Goal: Task Accomplishment & Management: Use online tool/utility

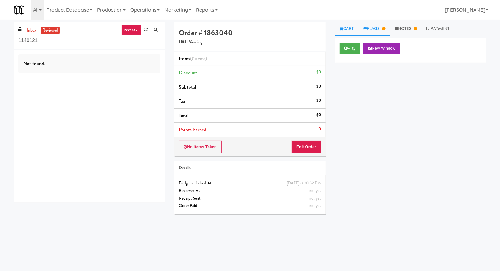
click at [384, 25] on link "Flags" at bounding box center [374, 29] width 32 height 14
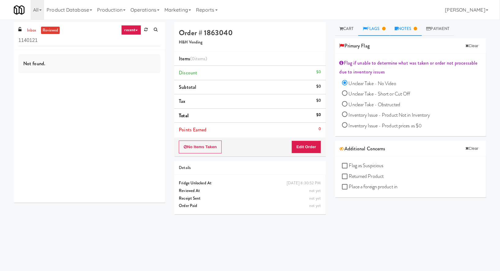
click at [402, 26] on link "Notes" at bounding box center [406, 29] width 32 height 14
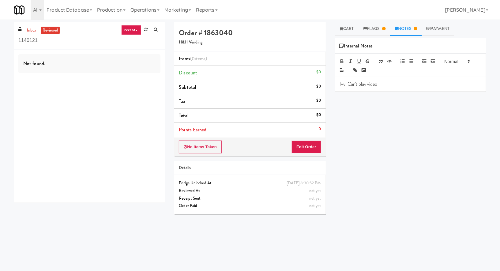
click at [32, 25] on div "inbox reviewed recent all unclear take inventory issue suspicious failed recent…" at bounding box center [89, 36] width 151 height 28
click at [31, 28] on link "inbox" at bounding box center [31, 31] width 13 height 8
click at [37, 39] on input "1140121" at bounding box center [89, 40] width 142 height 11
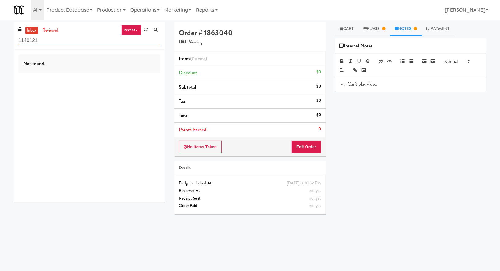
click at [37, 39] on input "1140121" at bounding box center [89, 40] width 142 height 11
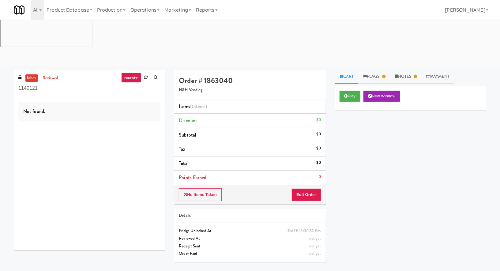
click at [130, 73] on link "recent" at bounding box center [131, 78] width 20 height 10
click at [134, 84] on link "all" at bounding box center [135, 89] width 49 height 11
click at [405, 70] on link "Notes" at bounding box center [406, 77] width 32 height 14
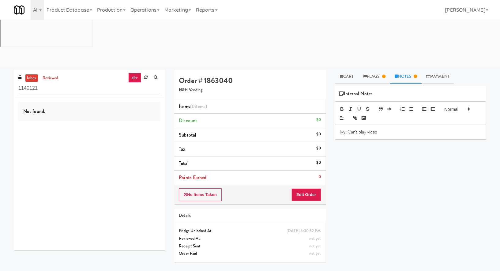
click at [131, 73] on link "all" at bounding box center [134, 78] width 13 height 10
click at [133, 95] on link "unclear take" at bounding box center [135, 100] width 49 height 11
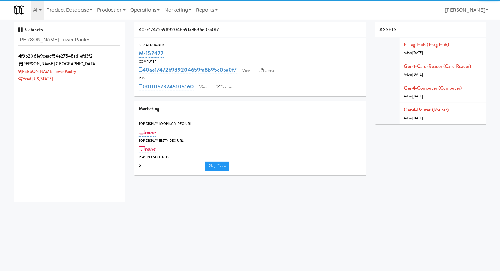
type input "[PERSON_NAME] Tower Pantry"
click at [97, 74] on div "[PERSON_NAME] Tower Pantry" at bounding box center [69, 72] width 102 height 8
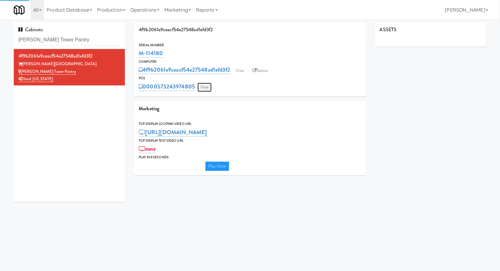
type input "3"
click at [204, 86] on link "View" at bounding box center [205, 87] width 14 height 9
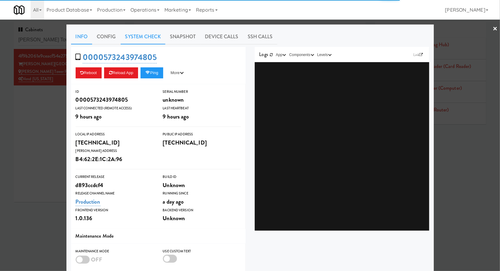
click at [150, 39] on link "System Check" at bounding box center [143, 36] width 45 height 15
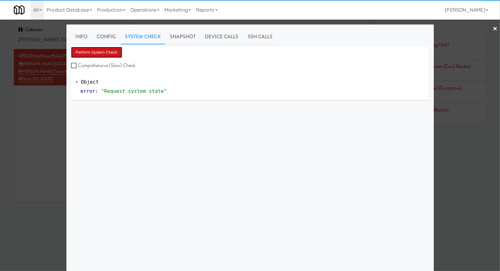
click at [112, 54] on button "Perform System Check" at bounding box center [96, 52] width 51 height 11
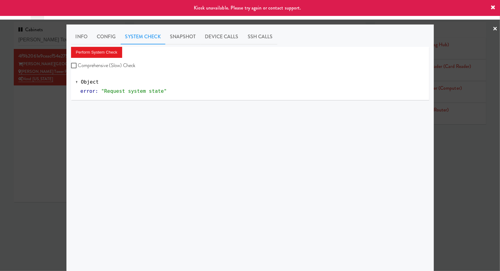
click at [50, 110] on div at bounding box center [250, 135] width 500 height 271
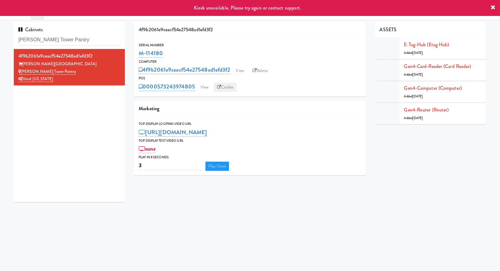
click at [225, 89] on link "Castles" at bounding box center [225, 87] width 22 height 9
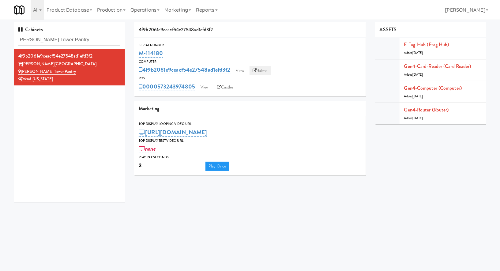
click at [264, 68] on link "Balena" at bounding box center [260, 70] width 21 height 9
click at [256, 69] on icon at bounding box center [255, 71] width 4 height 4
click at [204, 86] on link "View" at bounding box center [205, 87] width 14 height 9
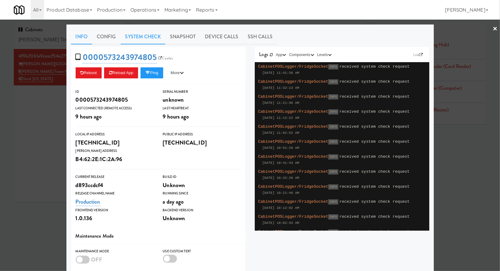
click at [134, 35] on link "System Check" at bounding box center [143, 36] width 45 height 15
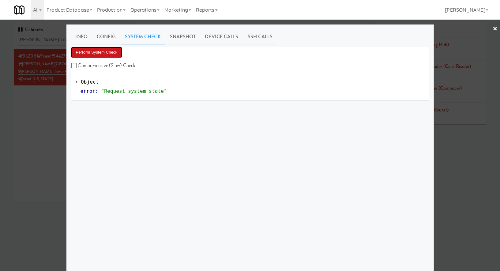
click at [109, 52] on button "Perform System Check" at bounding box center [96, 52] width 51 height 11
click at [42, 119] on div at bounding box center [250, 135] width 500 height 271
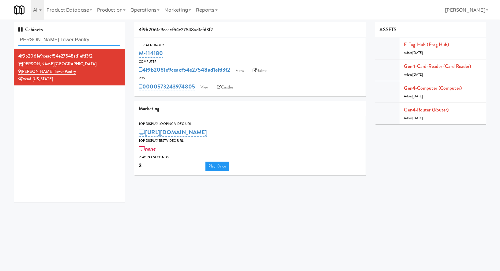
click at [49, 36] on input "Archer Tower Pantry" at bounding box center [69, 39] width 102 height 11
paste input "shton-Combo Machine"
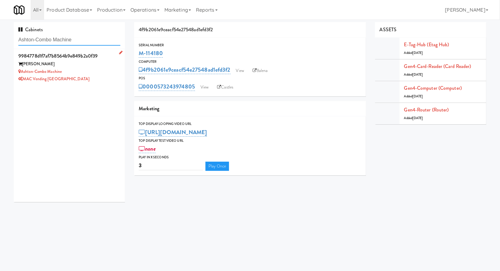
type input "Ashton-Combo Machine"
click at [92, 72] on div "Ashton-Combo Machine" at bounding box center [69, 72] width 102 height 8
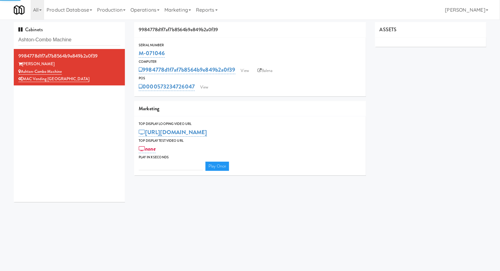
type input "3"
click at [209, 87] on link "View" at bounding box center [204, 87] width 14 height 9
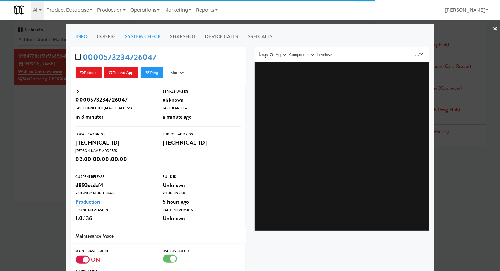
click at [156, 40] on link "System Check" at bounding box center [143, 36] width 45 height 15
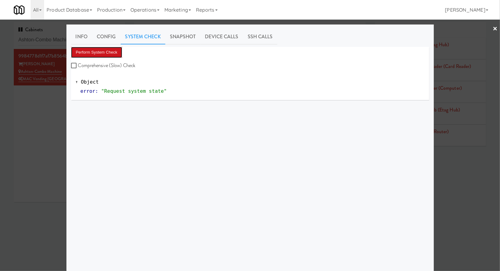
click at [119, 50] on button "Perform System Check" at bounding box center [96, 52] width 51 height 11
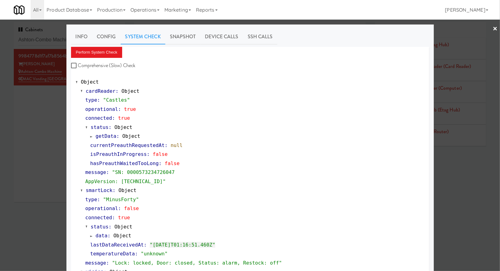
click at [45, 37] on div at bounding box center [250, 135] width 500 height 271
click at [45, 37] on input "Ashton-Combo Machine" at bounding box center [69, 39] width 102 height 11
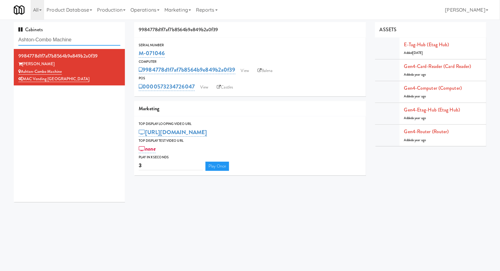
click at [45, 37] on input "Ashton-Combo Machine" at bounding box center [69, 39] width 102 height 11
paste input "rden of Oakbrook - Cooler"
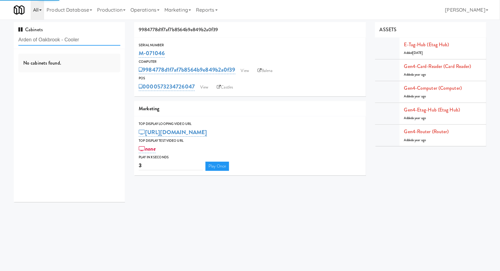
type input "Arden of Oakbrook - Cooler"
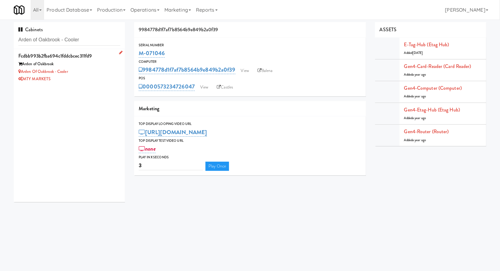
click at [106, 71] on div "Arden of Oakbrook - Cooler" at bounding box center [69, 72] width 102 height 8
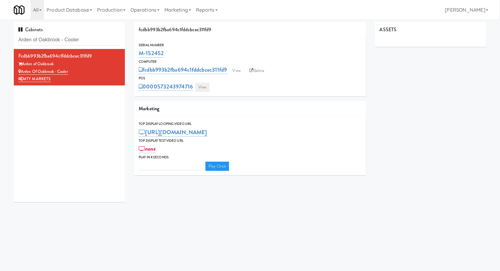
type input "3"
click at [202, 85] on link "View" at bounding box center [202, 87] width 14 height 9
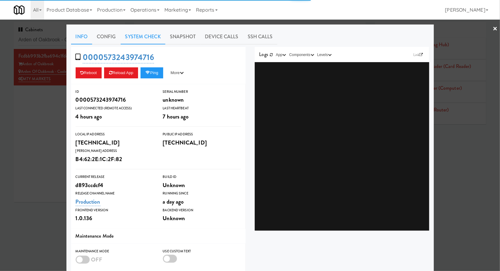
click at [148, 40] on link "System Check" at bounding box center [143, 36] width 45 height 15
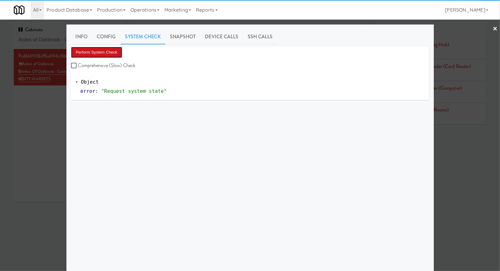
click at [104, 54] on button "Perform System Check" at bounding box center [96, 52] width 51 height 11
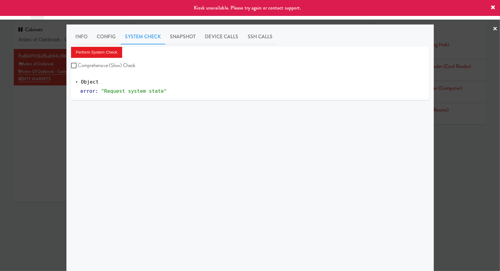
click at [57, 92] on div at bounding box center [250, 135] width 500 height 271
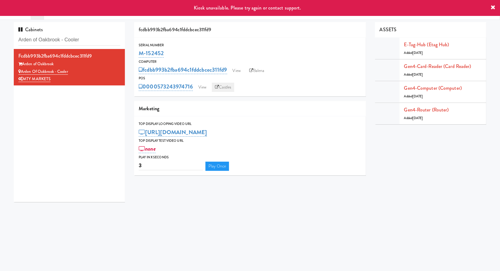
click at [227, 87] on link "Castles" at bounding box center [223, 87] width 22 height 9
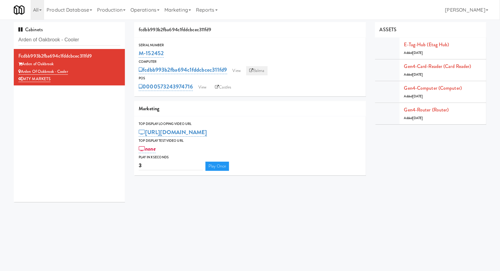
click at [256, 70] on link "Balena" at bounding box center [256, 70] width 21 height 9
click at [206, 89] on link "View" at bounding box center [202, 87] width 14 height 9
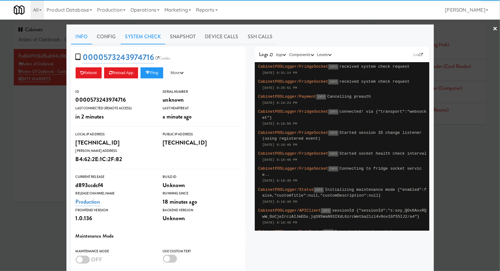
click at [134, 37] on link "System Check" at bounding box center [143, 36] width 45 height 15
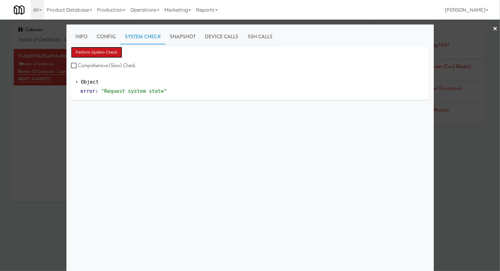
click at [121, 50] on button "Perform System Check" at bounding box center [96, 52] width 51 height 11
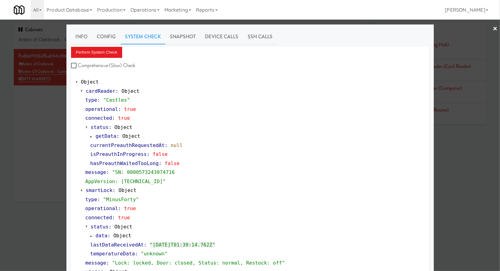
click at [50, 38] on div at bounding box center [250, 135] width 500 height 271
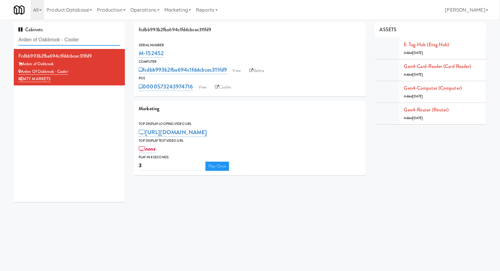
click at [50, 38] on input "Arden of Oakbrook - Cooler" at bounding box center [69, 39] width 102 height 11
paste input "nwood Combo"
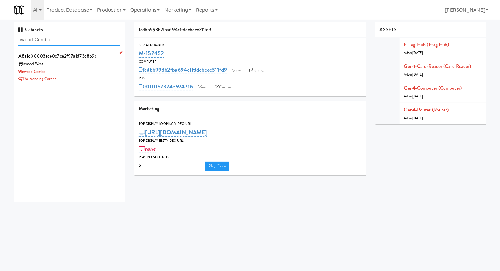
type input "nwood Combo"
click at [69, 74] on div "Inwood Combo" at bounding box center [69, 72] width 102 height 8
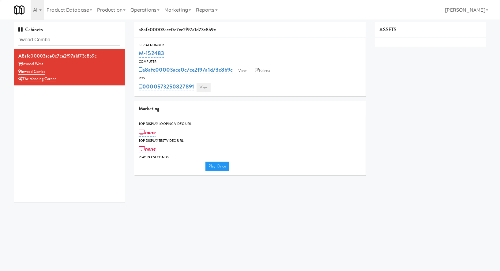
type input "3"
click at [198, 85] on link "View" at bounding box center [204, 87] width 14 height 9
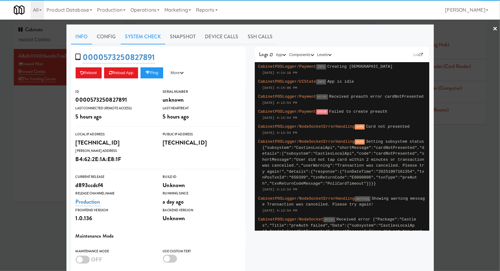
click at [139, 37] on link "System Check" at bounding box center [143, 36] width 45 height 15
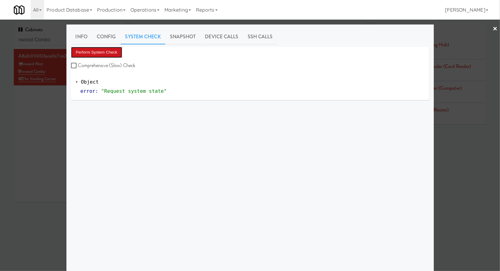
click at [111, 49] on button "Perform System Check" at bounding box center [96, 52] width 51 height 11
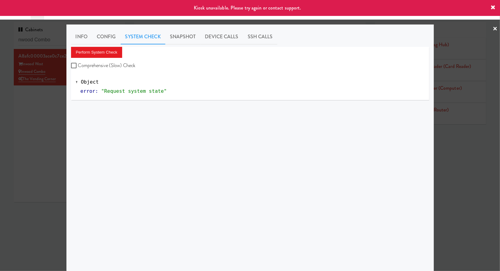
click at [44, 129] on div at bounding box center [250, 135] width 500 height 271
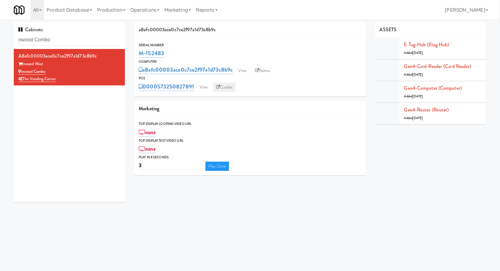
click at [221, 85] on link "Castles" at bounding box center [224, 87] width 22 height 9
click at [264, 70] on link "Balena" at bounding box center [262, 70] width 21 height 9
click at [95, 40] on input "nwood Combo" at bounding box center [69, 39] width 102 height 11
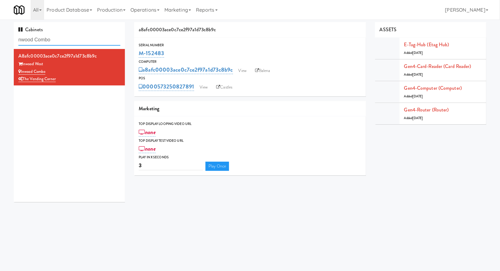
paste input "Eleven North Cabinet"
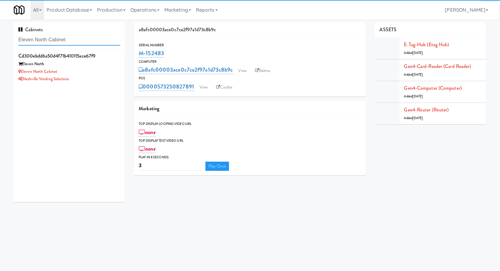
type input "Eleven North Cabinet"
click at [101, 59] on div "cd300ebdd6a50d4f71b410115ace67f9" at bounding box center [69, 55] width 102 height 9
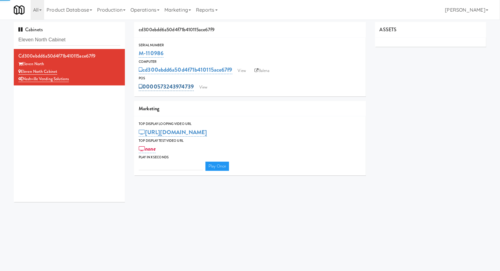
type input "3"
click at [201, 85] on link "View" at bounding box center [203, 87] width 14 height 9
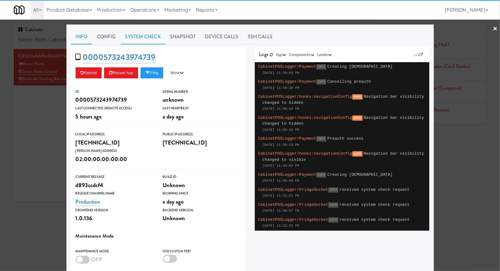
click at [140, 37] on link "System Check" at bounding box center [143, 36] width 45 height 15
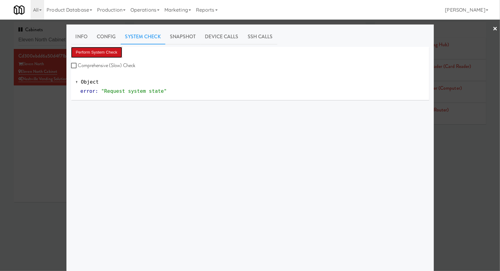
click at [108, 50] on button "Perform System Check" at bounding box center [96, 52] width 51 height 11
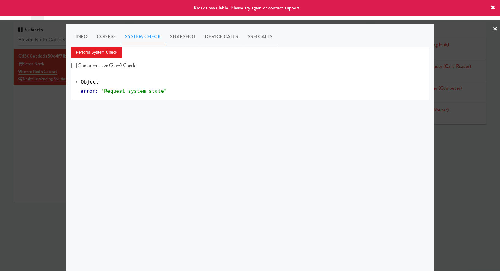
click at [63, 109] on div at bounding box center [250, 135] width 500 height 271
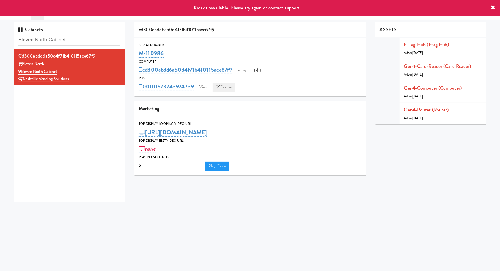
click at [221, 86] on link "Castles" at bounding box center [224, 87] width 22 height 9
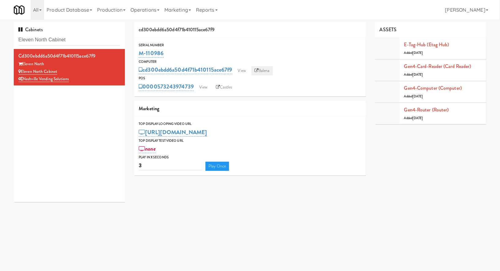
click at [266, 72] on link "Balena" at bounding box center [261, 70] width 21 height 9
click at [116, 36] on input "Eleven North Cabinet" at bounding box center [69, 39] width 102 height 11
paste input "H&H Vending, 1000 S Clark,"
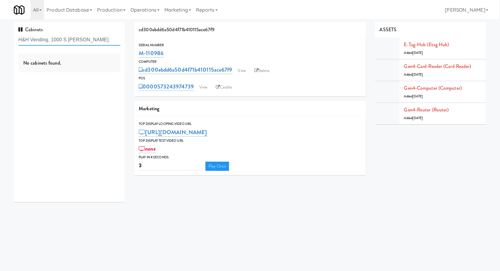
drag, startPoint x: 54, startPoint y: 41, endPoint x: 11, endPoint y: 40, distance: 42.6
click at [11, 40] on div "Cabinets H&H Vending, 1000 S Clark No cabinets found." at bounding box center [69, 114] width 120 height 185
type input "1000 S Clark"
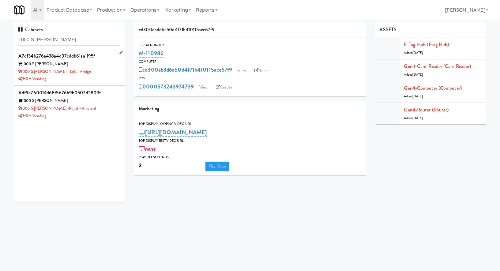
click at [82, 74] on div "1000 S Clark - Left - Fridge" at bounding box center [69, 72] width 102 height 8
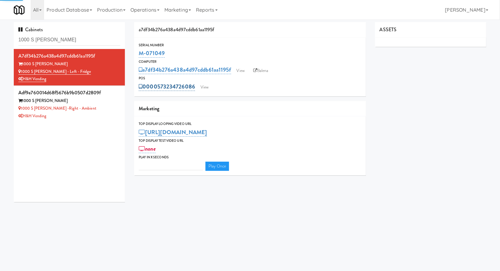
type input "3"
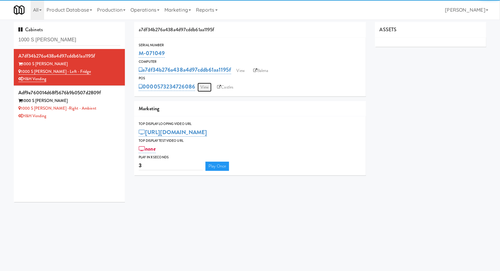
click at [202, 86] on link "View" at bounding box center [205, 87] width 14 height 9
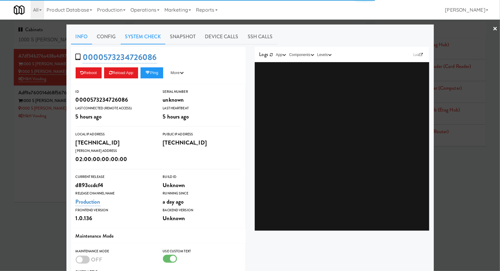
click at [144, 40] on link "System Check" at bounding box center [143, 36] width 45 height 15
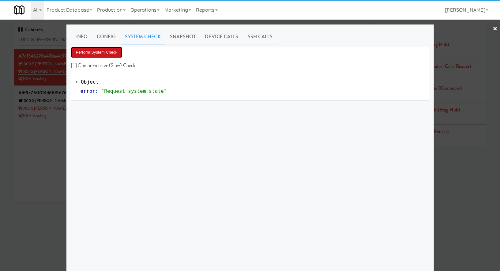
click at [100, 49] on button "Perform System Check" at bounding box center [96, 52] width 51 height 11
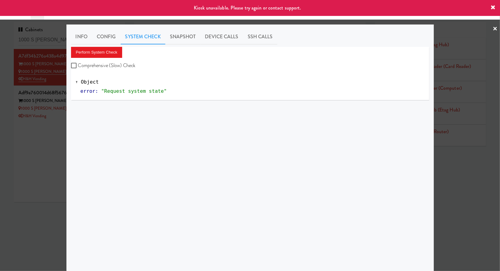
click at [37, 158] on div at bounding box center [250, 135] width 500 height 271
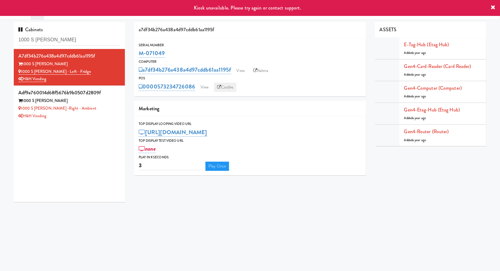
click at [229, 90] on link "Castles" at bounding box center [225, 87] width 22 height 9
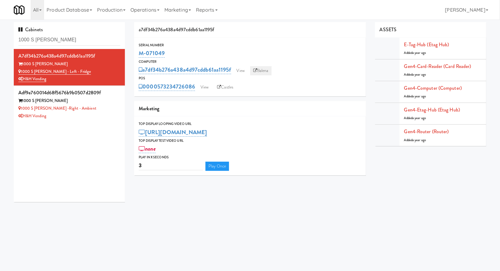
click at [262, 69] on link "Balena" at bounding box center [260, 70] width 21 height 9
click at [113, 103] on div "1000 S Clark" at bounding box center [69, 101] width 102 height 8
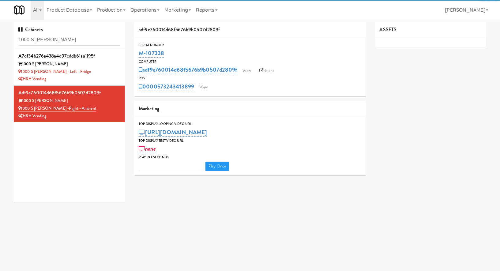
type input "3"
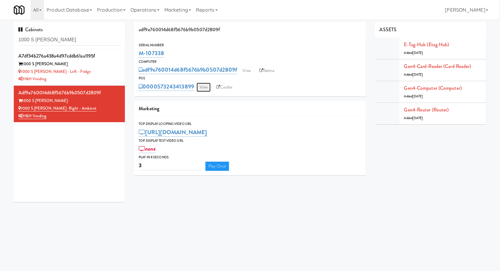
click at [206, 85] on link "View" at bounding box center [204, 87] width 14 height 9
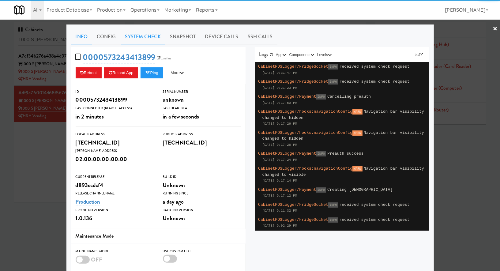
click at [133, 33] on link "System Check" at bounding box center [143, 36] width 45 height 15
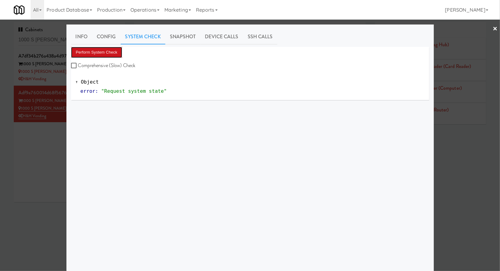
click at [97, 54] on button "Perform System Check" at bounding box center [96, 52] width 51 height 11
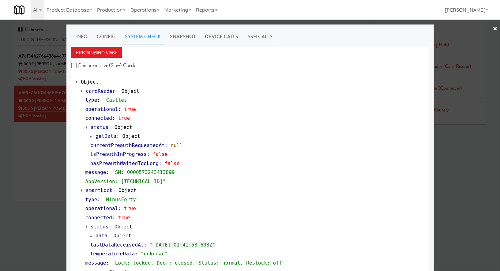
click at [49, 145] on div at bounding box center [250, 135] width 500 height 271
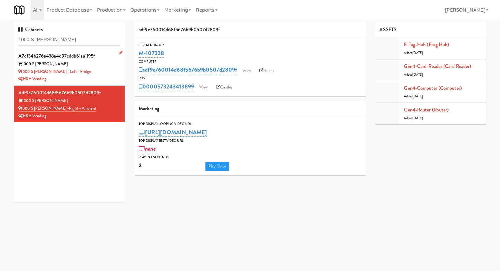
click at [111, 74] on div "1000 S Clark - Left - Fridge" at bounding box center [69, 72] width 102 height 8
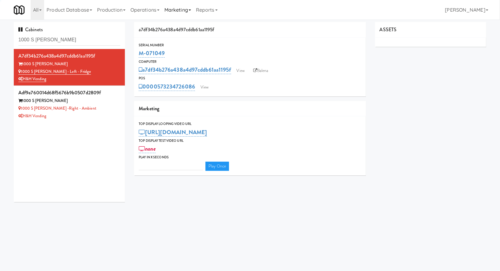
type input "3"
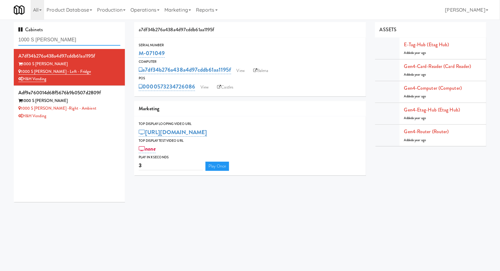
click at [68, 43] on input "1000 S Clark" at bounding box center [69, 39] width 102 height 11
paste input "Union Heights - Fridge"
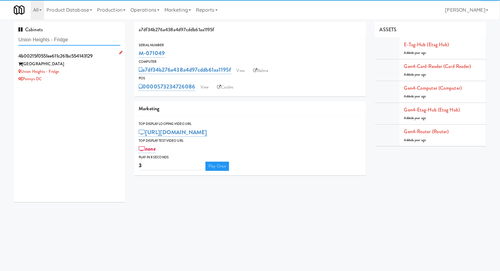
type input "Union Heights - Fridge"
click at [95, 81] on div "Pennys DC" at bounding box center [69, 79] width 102 height 8
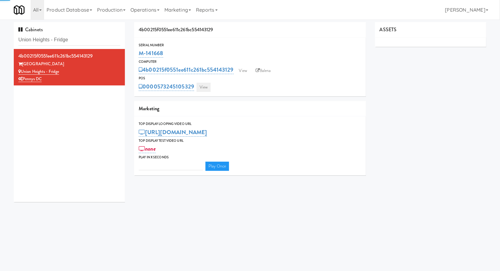
type input "3"
click at [200, 86] on link "View" at bounding box center [204, 87] width 14 height 9
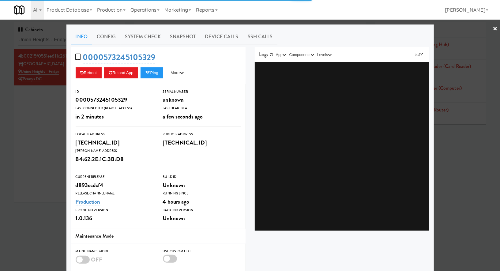
click at [128, 37] on link "System Check" at bounding box center [143, 36] width 45 height 15
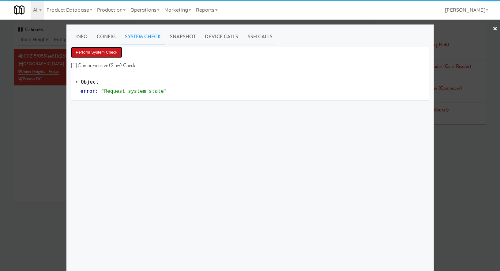
click at [116, 49] on button "Perform System Check" at bounding box center [96, 52] width 51 height 11
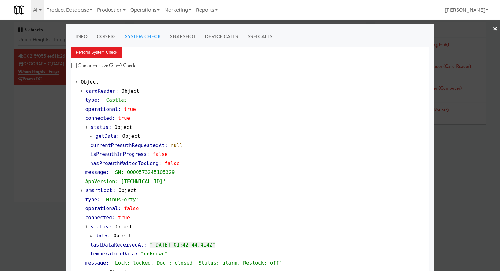
click at [43, 149] on div at bounding box center [250, 135] width 500 height 271
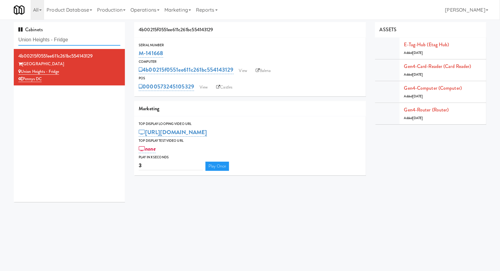
click at [72, 39] on input "Union Heights - Fridge" at bounding box center [69, 39] width 102 height 11
drag, startPoint x: 51, startPoint y: 40, endPoint x: 90, endPoint y: 37, distance: 38.4
click at [90, 39] on input "Union Heights - Fridge" at bounding box center [69, 39] width 102 height 11
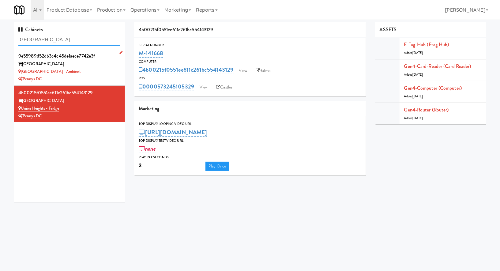
type input "Union Heights"
drag, startPoint x: 74, startPoint y: 70, endPoint x: 22, endPoint y: 71, distance: 52.4
click at [22, 71] on div "Union Heights - Ambient" at bounding box center [69, 72] width 102 height 8
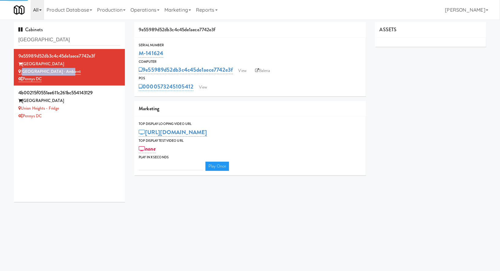
type input "3"
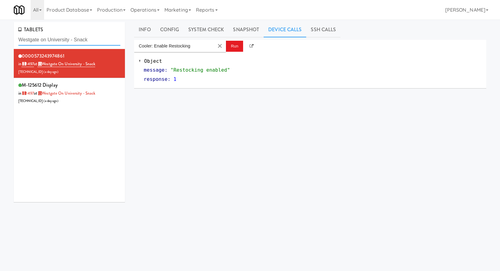
drag, startPoint x: 0, startPoint y: 0, endPoint x: 43, endPoint y: 43, distance: 60.4
click at [43, 43] on input "Westgate on University - Snack" at bounding box center [69, 39] width 102 height 11
paste input "[PERSON_NAME] Tower Pantry"
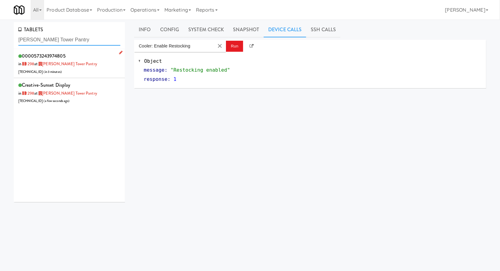
type input "[PERSON_NAME] Tower Pantry"
click at [97, 71] on div "0000573243974805 in [DATE] at [PERSON_NAME][GEOGRAPHIC_DATA] Pantry [TECHNICAL_…" at bounding box center [69, 63] width 102 height 24
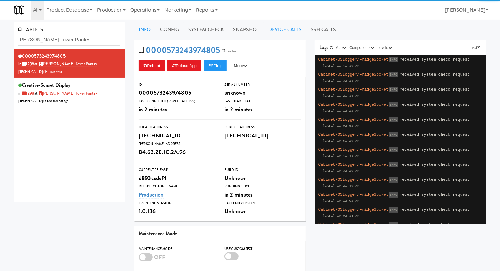
click at [279, 32] on link "Device Calls" at bounding box center [285, 29] width 43 height 15
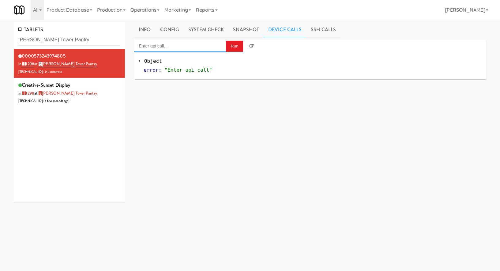
click at [199, 47] on input "Enter api call..." at bounding box center [180, 46] width 92 height 12
click at [215, 61] on div "[URL]" at bounding box center [180, 64] width 83 height 8
type input "Cooler: Enable Restocking"
click at [234, 47] on button "Run" at bounding box center [234, 46] width 17 height 11
click at [57, 33] on div "TABLETS [PERSON_NAME] Tower Pantry" at bounding box center [69, 35] width 111 height 27
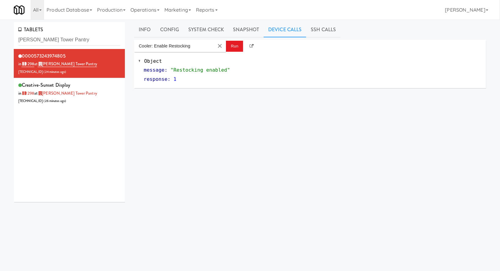
click at [57, 33] on div "TABLETS [PERSON_NAME] Tower Pantry" at bounding box center [69, 35] width 111 height 27
click at [57, 33] on div "TABLETS Archer Tower Pantry" at bounding box center [69, 35] width 111 height 27
click at [59, 39] on input "Archer Tower Pantry" at bounding box center [69, 39] width 102 height 11
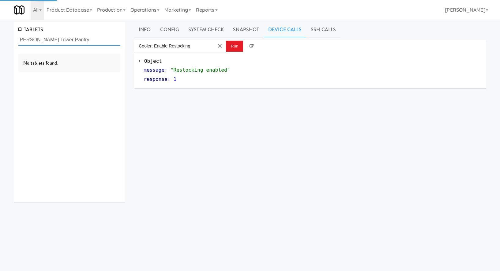
paste input "Union Heights - Fridge"
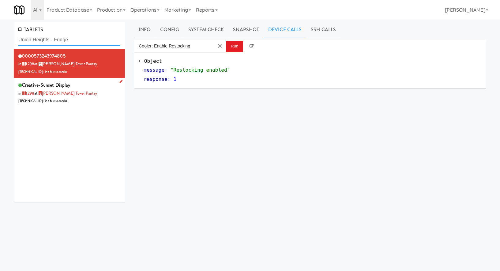
type input "Union Heights - Fridge"
click at [107, 93] on div "creative-sunset Display in 1298 at Archer Tower Pantry 206.0.69.204 ( in a few …" at bounding box center [69, 93] width 102 height 24
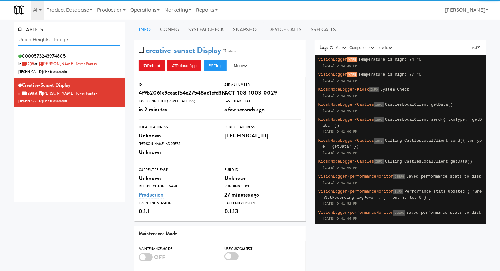
click at [96, 39] on input "Union Heights - Fridge" at bounding box center [69, 39] width 102 height 11
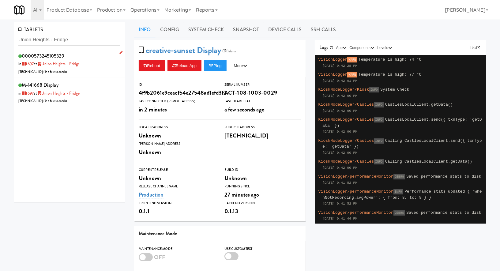
click at [93, 74] on div "0000573245105329 in 1697 at Union Heights - Fridge 206.0.69.128 ( in a few seco…" at bounding box center [69, 63] width 102 height 24
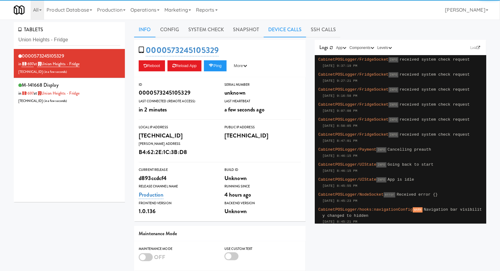
click at [280, 32] on link "Device Calls" at bounding box center [285, 29] width 43 height 15
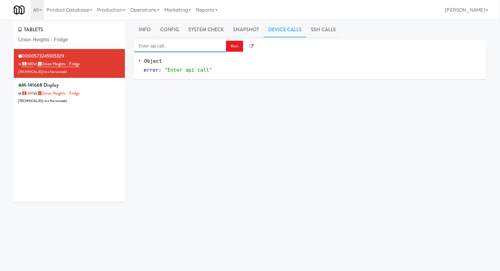
click at [198, 49] on input "Enter api call..." at bounding box center [180, 46] width 92 height 12
click at [160, 59] on div "Cooler: Enable Restocking" at bounding box center [180, 56] width 83 height 8
type input "Cooler: Enable Restocking"
click at [230, 49] on button "Run" at bounding box center [234, 46] width 17 height 11
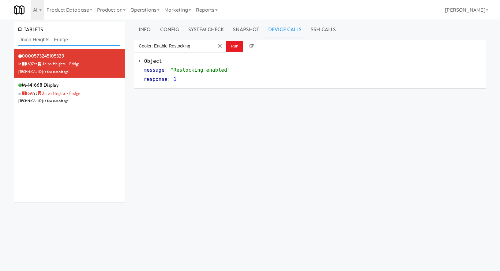
click at [49, 40] on input "Union Heights - Fridge" at bounding box center [69, 39] width 102 height 11
paste input "Ambient"
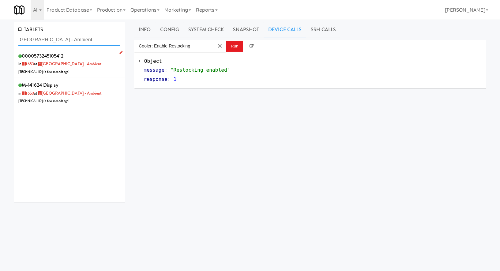
type input "Union Heights - Ambient"
click at [103, 68] on div "0000573245105412 in 1653 at Union Heights - Ambient 206.0.69.195 ( a few second…" at bounding box center [69, 63] width 102 height 24
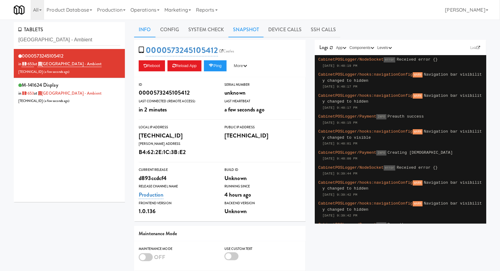
click at [256, 31] on link "Snapshot" at bounding box center [246, 29] width 35 height 15
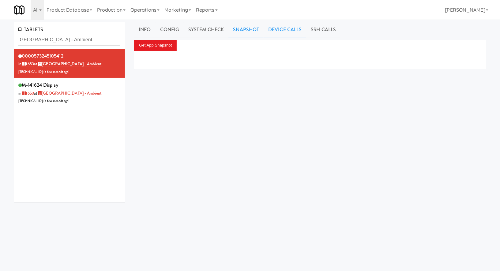
click at [276, 31] on link "Device Calls" at bounding box center [285, 29] width 43 height 15
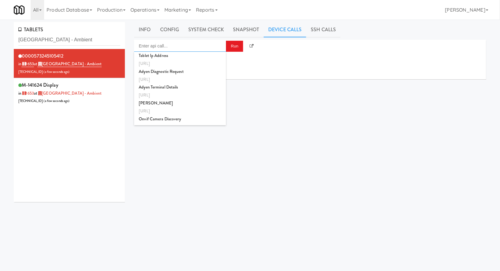
click at [187, 48] on input "Enter api call..." at bounding box center [180, 46] width 92 height 12
click at [199, 47] on input "enab" at bounding box center [174, 46] width 80 height 12
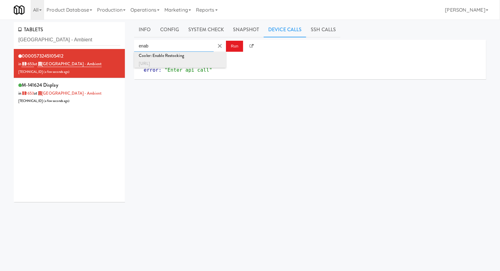
click at [202, 57] on div "Cooler: Enable Restocking" at bounding box center [180, 56] width 83 height 8
type input "Cooler: Enable Restocking"
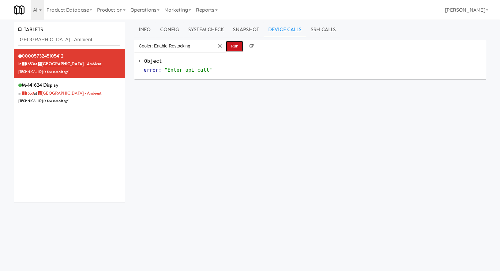
click at [237, 48] on button "Run" at bounding box center [234, 46] width 17 height 11
